Goal: Task Accomplishment & Management: Complete application form

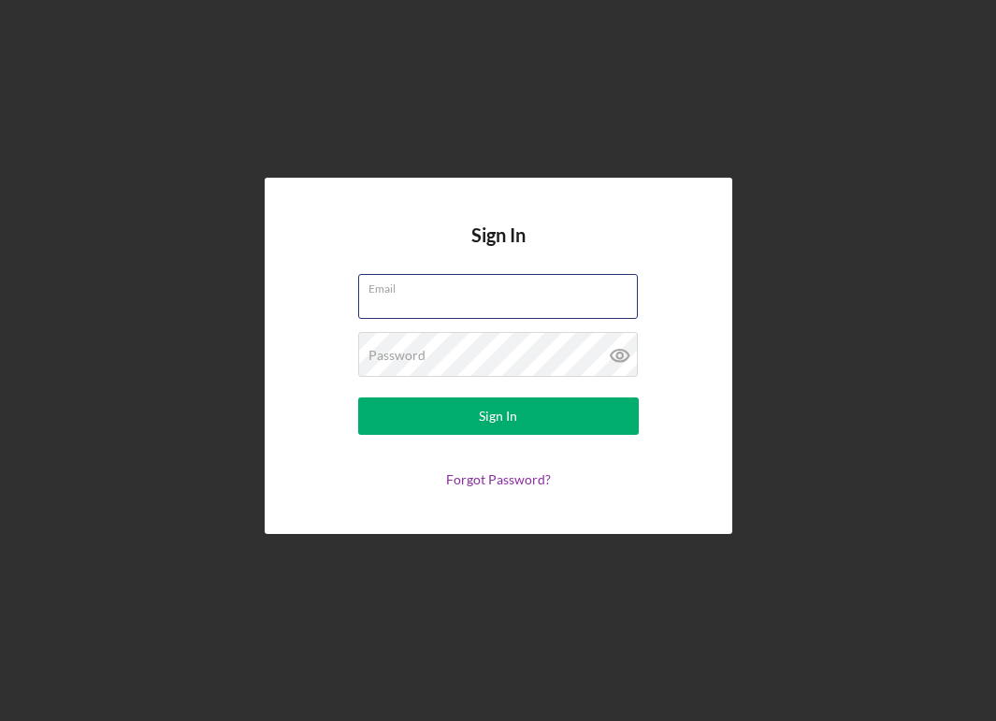
type input "[EMAIL_ADDRESS][DOMAIN_NAME]"
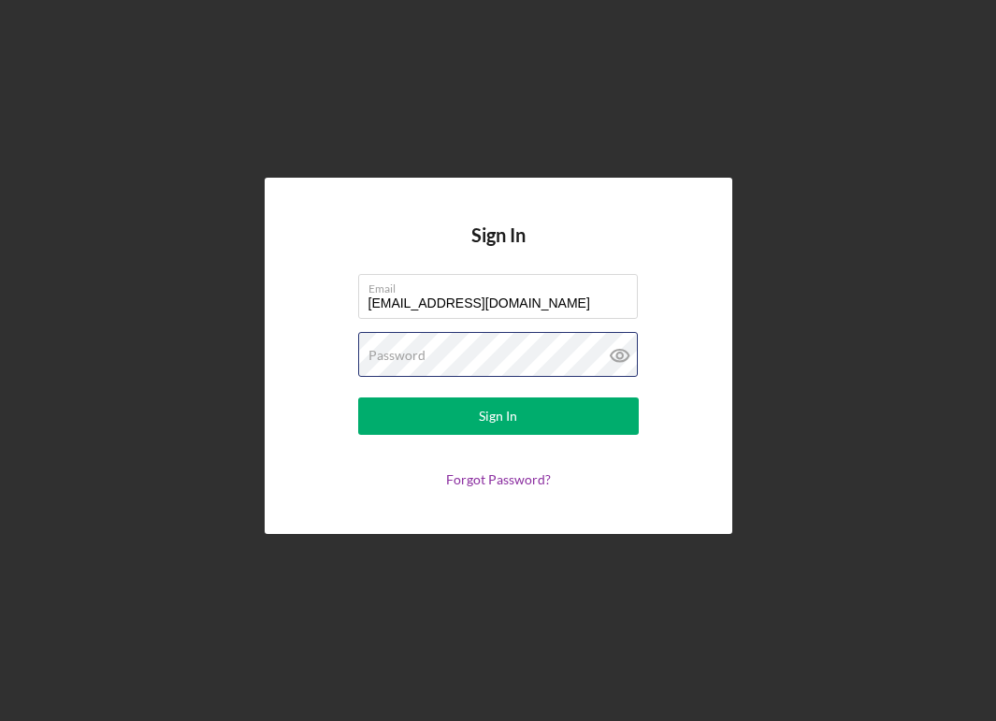
click at [497, 416] on button "Sign In" at bounding box center [498, 415] width 280 height 37
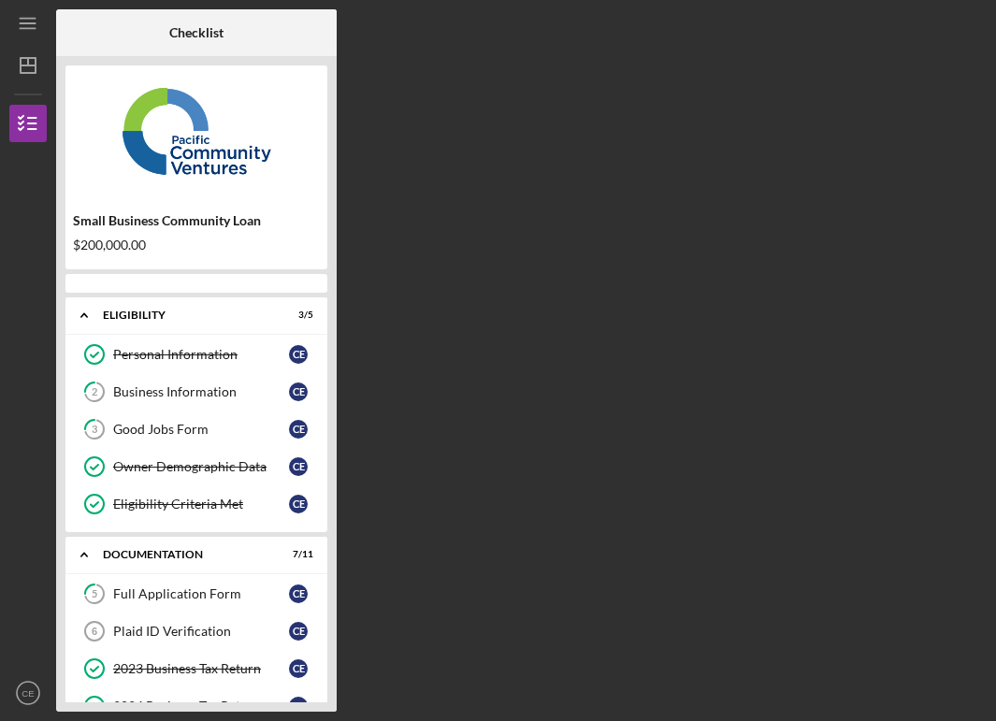
scroll to position [387, 0]
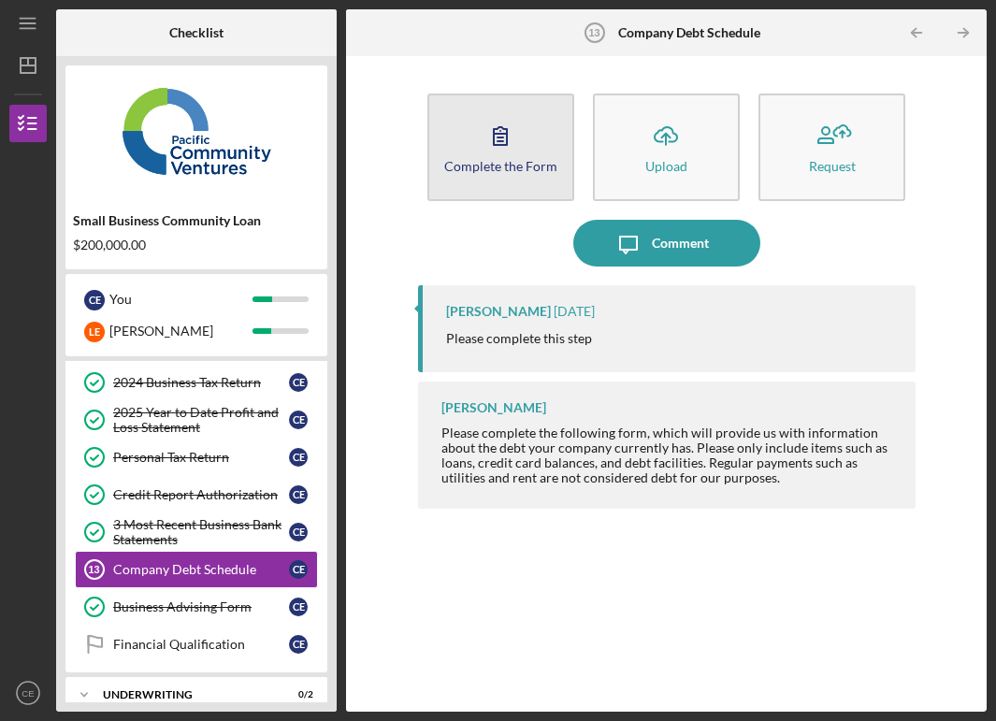
click at [514, 150] on icon "button" at bounding box center [500, 135] width 47 height 47
